Goal: Information Seeking & Learning: Find specific fact

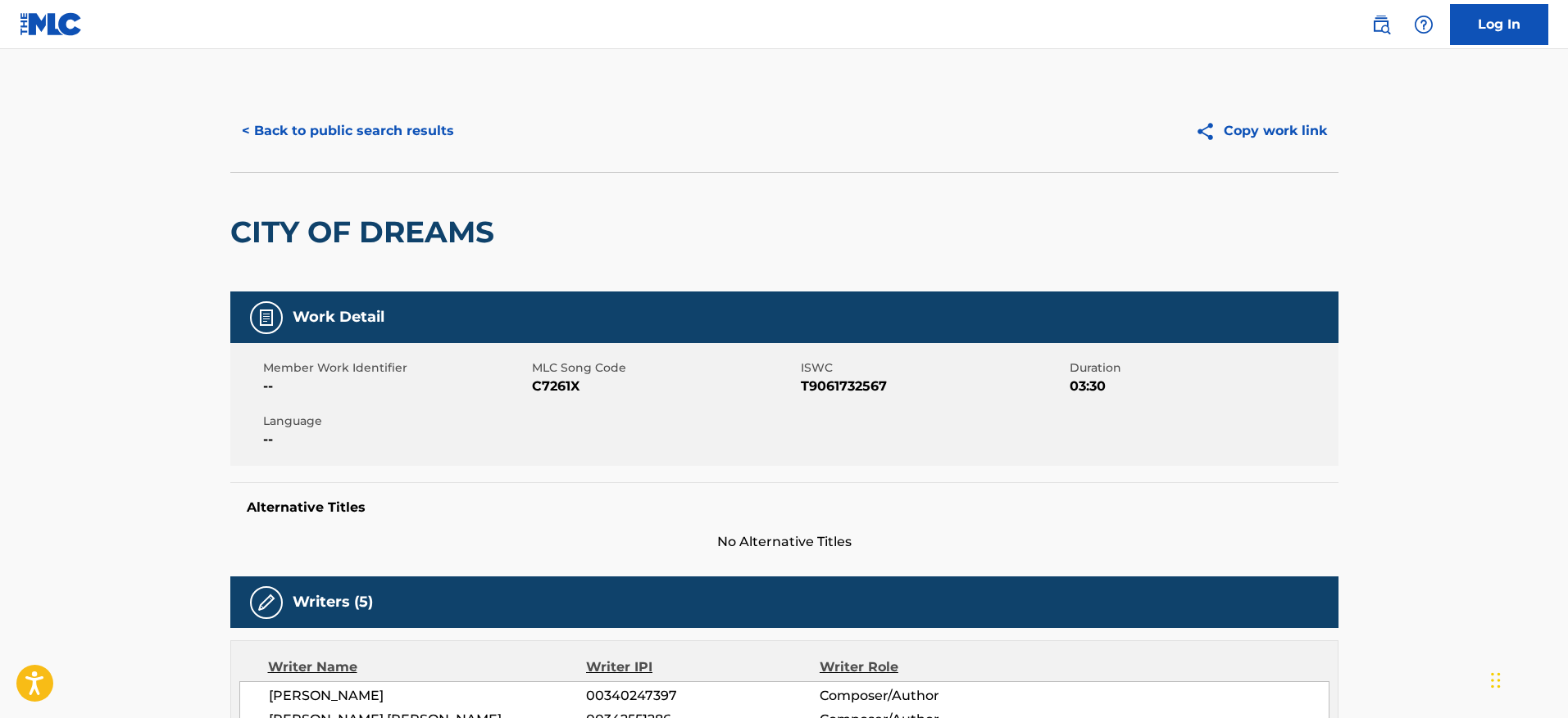
click at [372, 127] on button "< Back to public search results" at bounding box center [348, 131] width 235 height 41
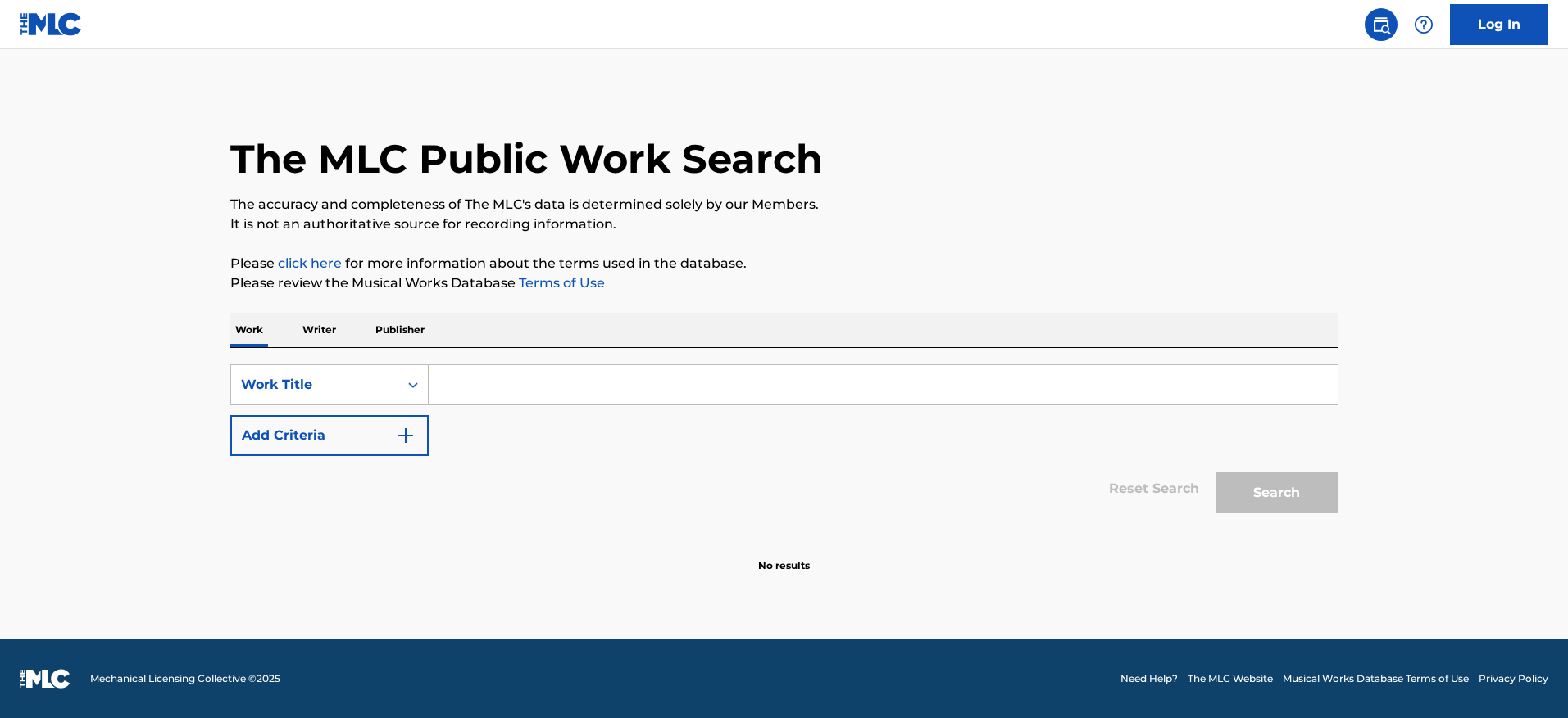
click at [396, 439] on img "Search Form" at bounding box center [405, 435] width 19 height 19
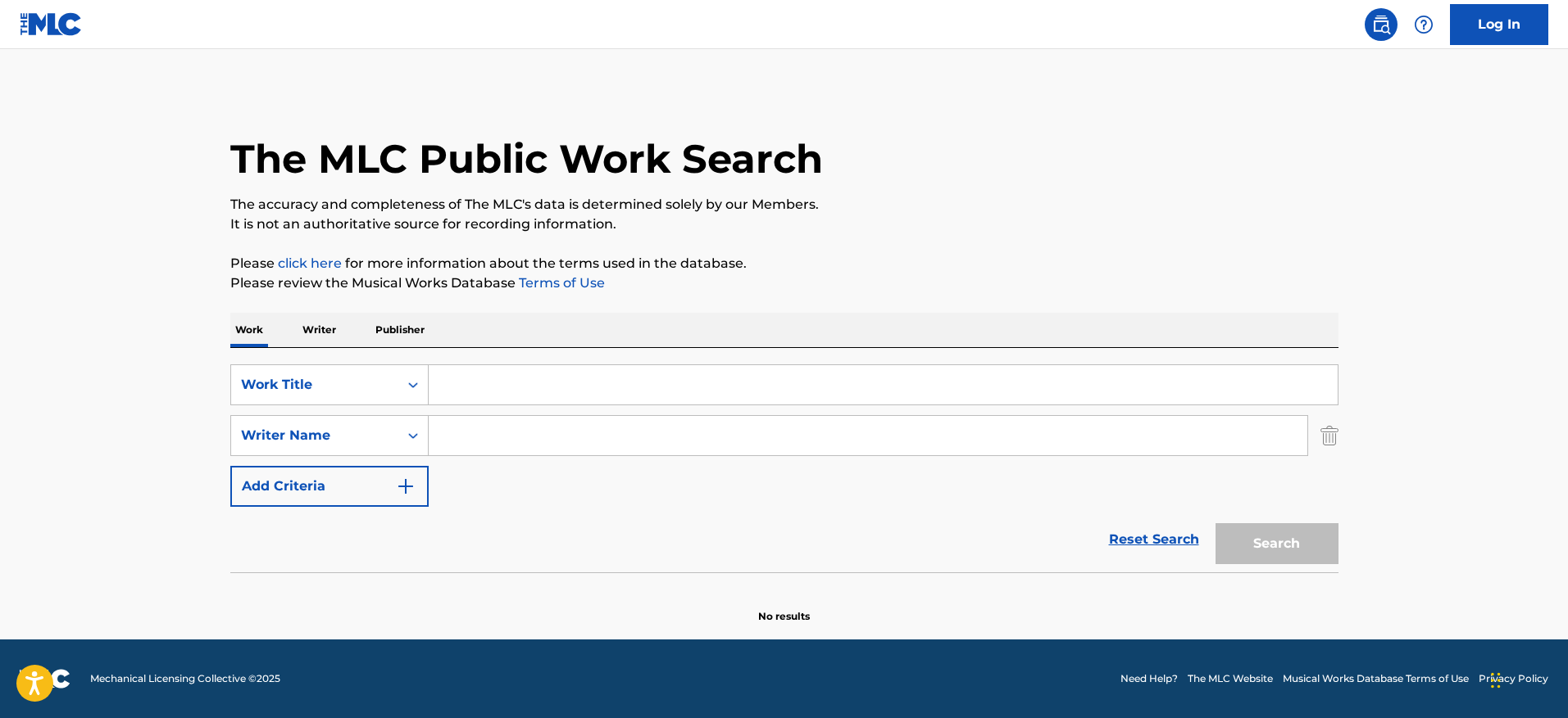
click at [500, 375] on input "Search Form" at bounding box center [883, 385] width 909 height 39
paste input "CLICK [PERSON_NAME]"
type input "click click [PERSON_NAME]"
drag, startPoint x: 601, startPoint y: 403, endPoint x: 366, endPoint y: 386, distance: 235.6
click at [366, 386] on div "SearchWithCriteriaef45f712-5402-4077-8473-0d866be4ee84 Work Title click click […" at bounding box center [784, 385] width 1108 height 41
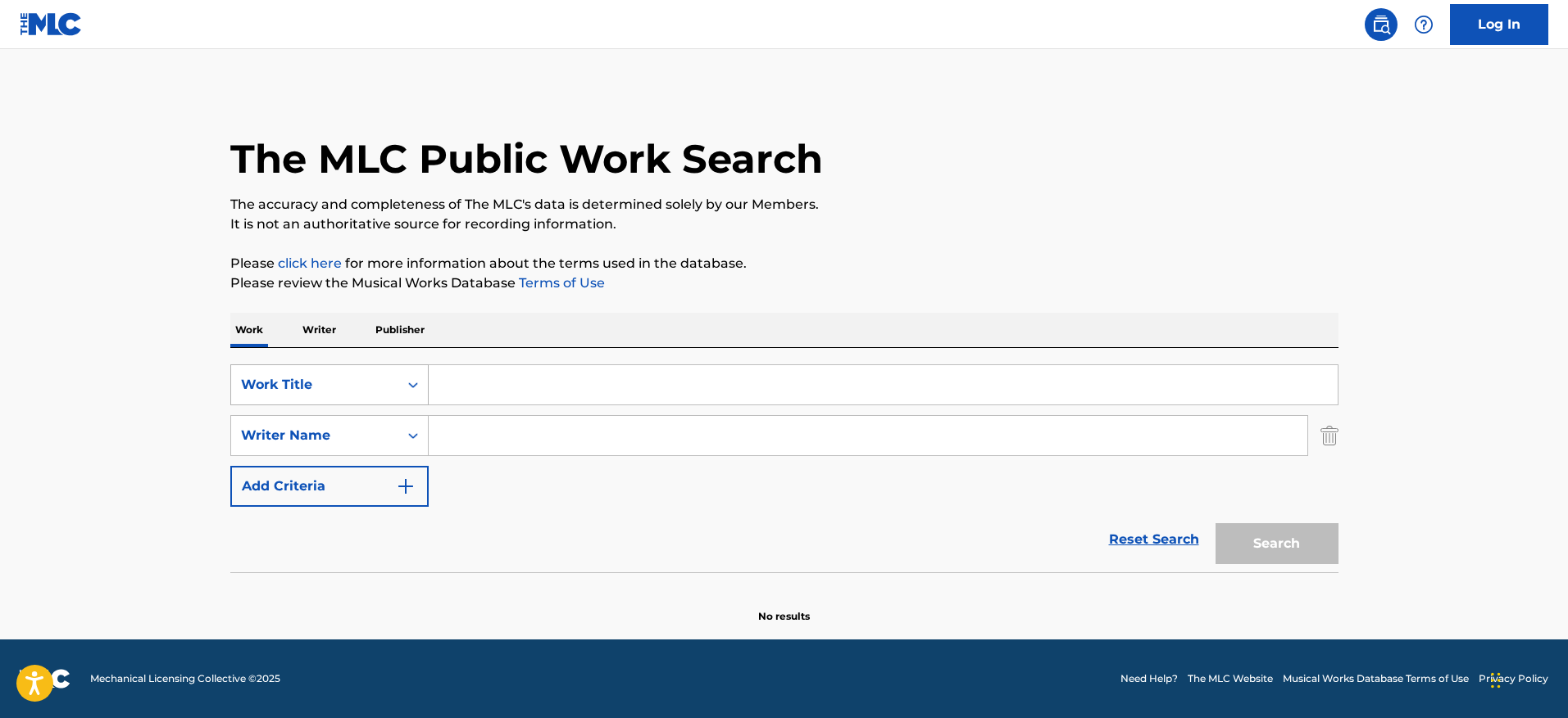
paste input "CLICK [PERSON_NAME]"
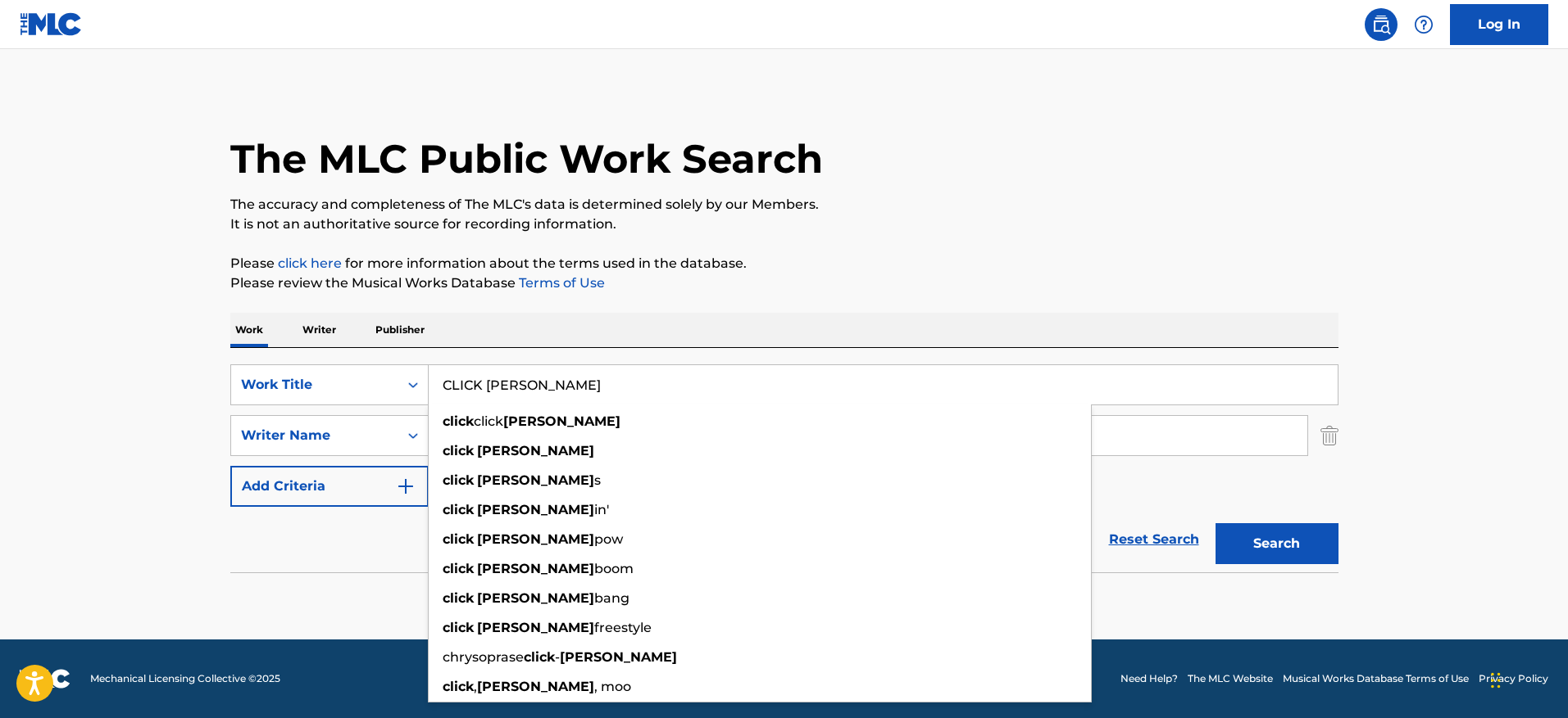
type input "CLICK [PERSON_NAME]"
click at [1019, 294] on div "The MLC Public Work Search The accuracy and completeness of The MLC's data is d…" at bounding box center [785, 356] width 1148 height 534
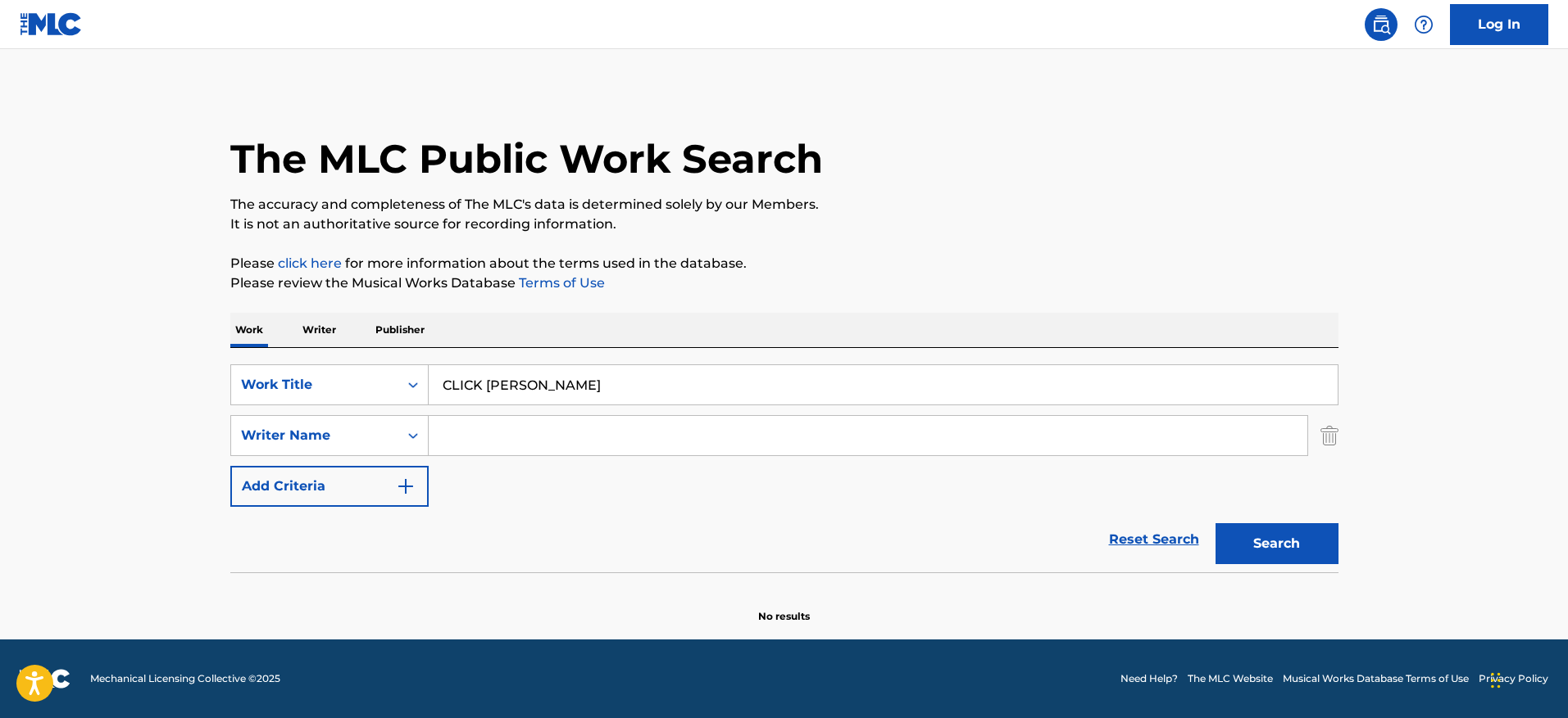
click at [658, 439] on input "Search Form" at bounding box center [867, 436] width 878 height 39
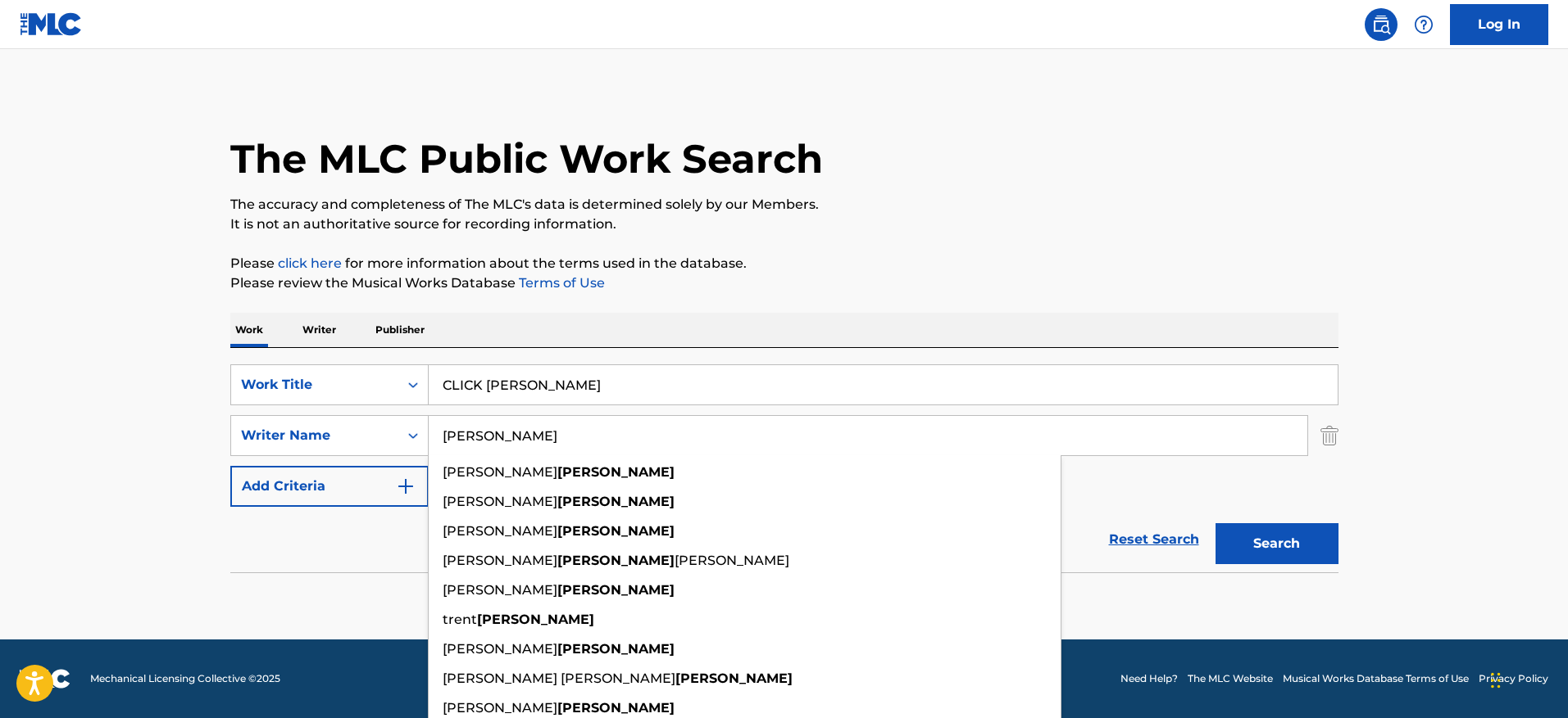
type input "[PERSON_NAME]"
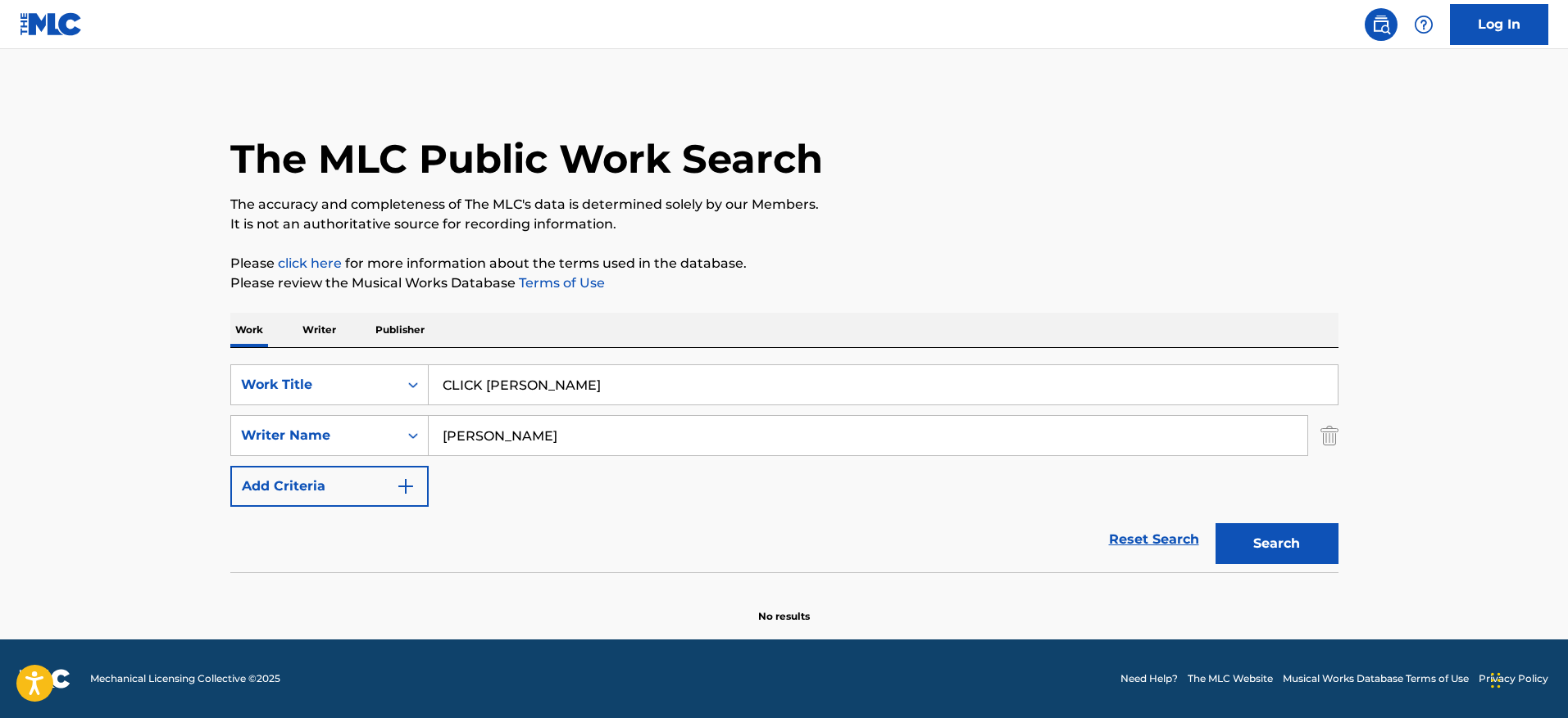
click at [1088, 199] on p "The accuracy and completeness of The MLC's data is determined solely by our Mem…" at bounding box center [784, 204] width 1108 height 19
click at [1293, 538] on button "Search" at bounding box center [1276, 544] width 123 height 41
